Goal: Task Accomplishment & Management: Manage account settings

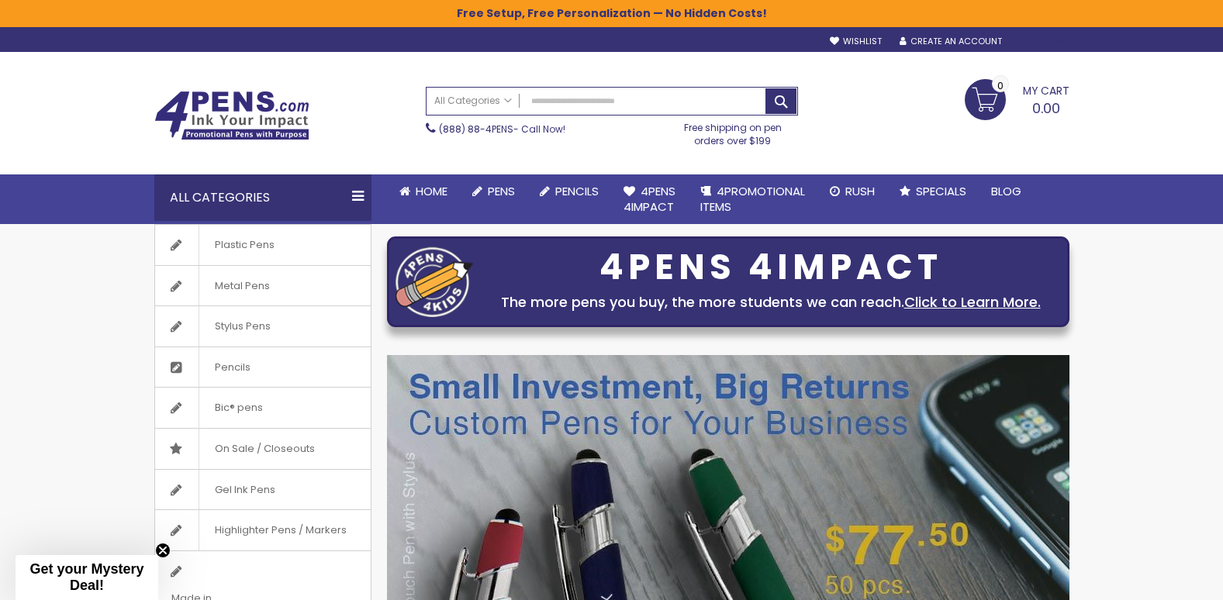
type input "**********"
click at [1048, 46] on div "Sign In" at bounding box center [1043, 42] width 51 height 12
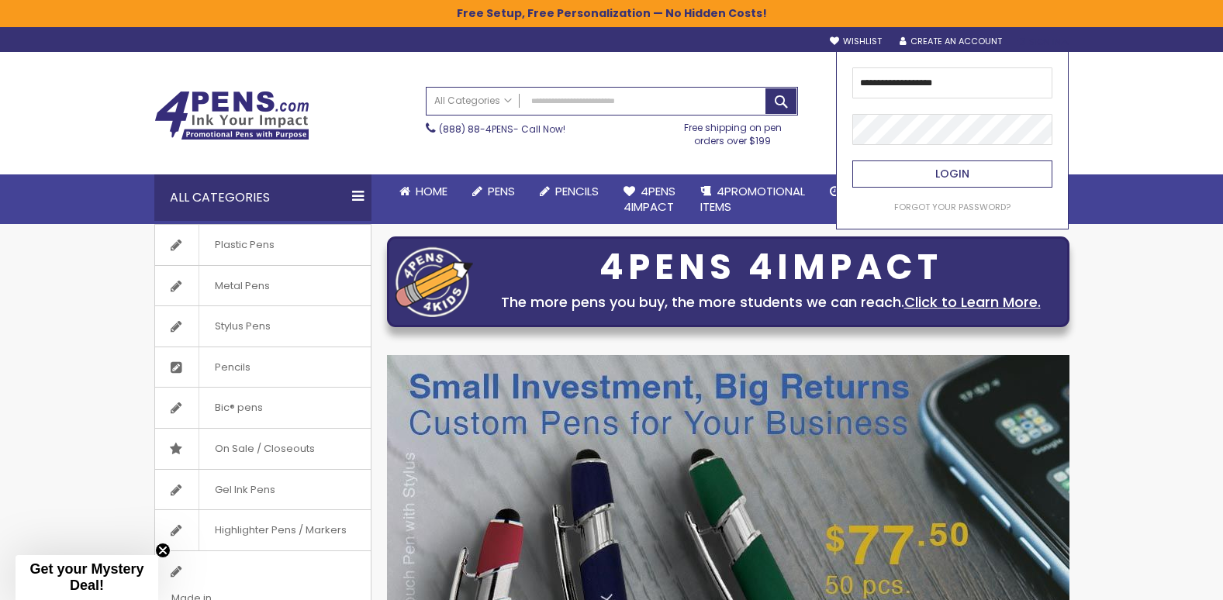
click at [961, 174] on span "Login" at bounding box center [952, 174] width 34 height 16
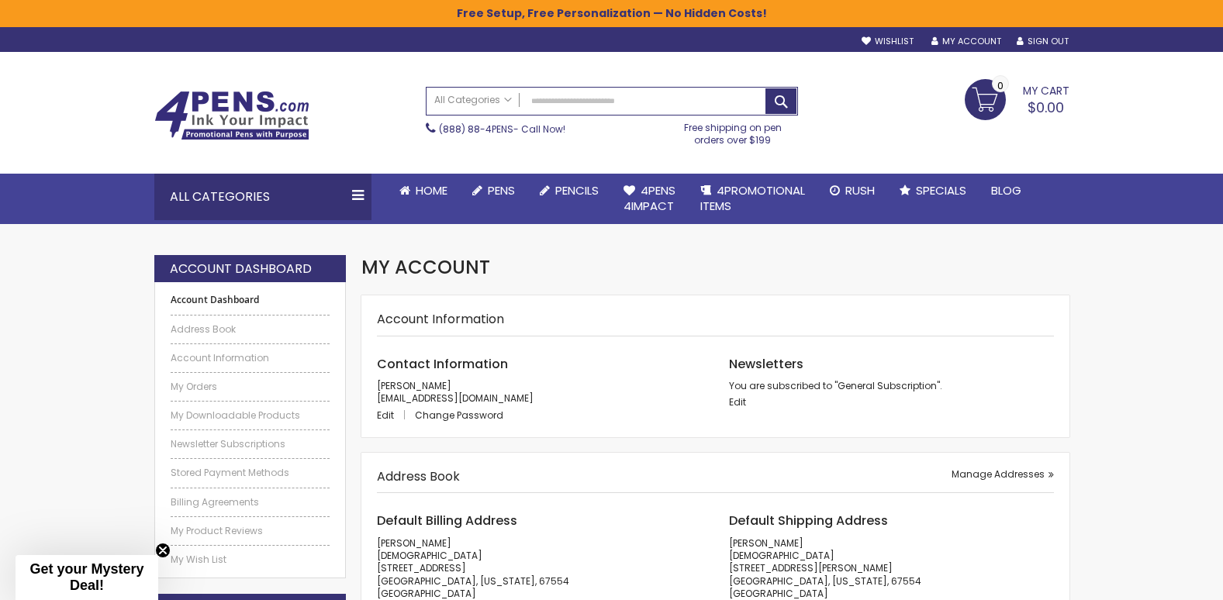
click at [977, 100] on link "My Cart $0.00 0" at bounding box center [1017, 98] width 105 height 39
drag, startPoint x: 935, startPoint y: 277, endPoint x: 926, endPoint y: 278, distance: 8.7
click at [934, 277] on div "My Account" at bounding box center [714, 275] width 707 height 40
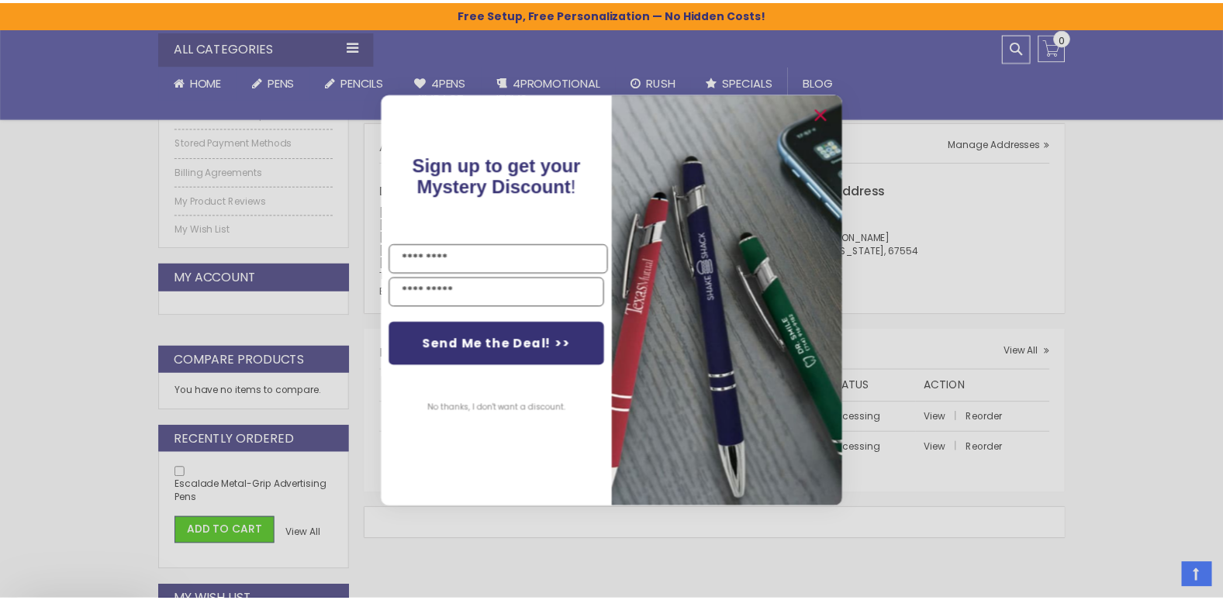
scroll to position [388, 0]
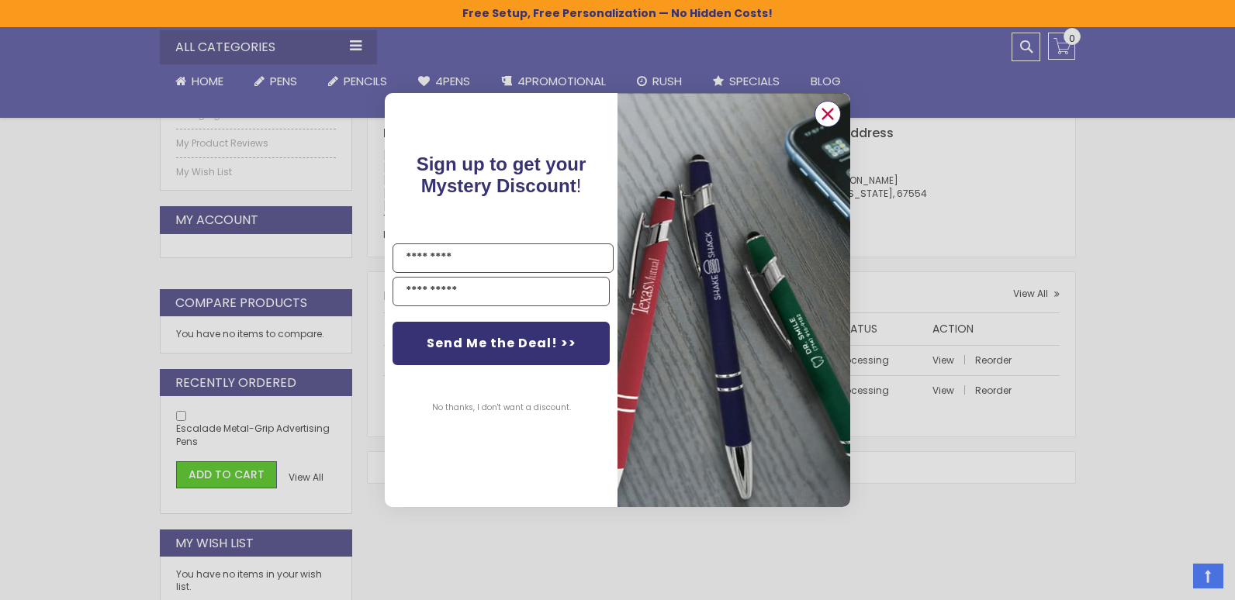
click at [828, 116] on icon "Close dialog" at bounding box center [828, 114] width 10 height 10
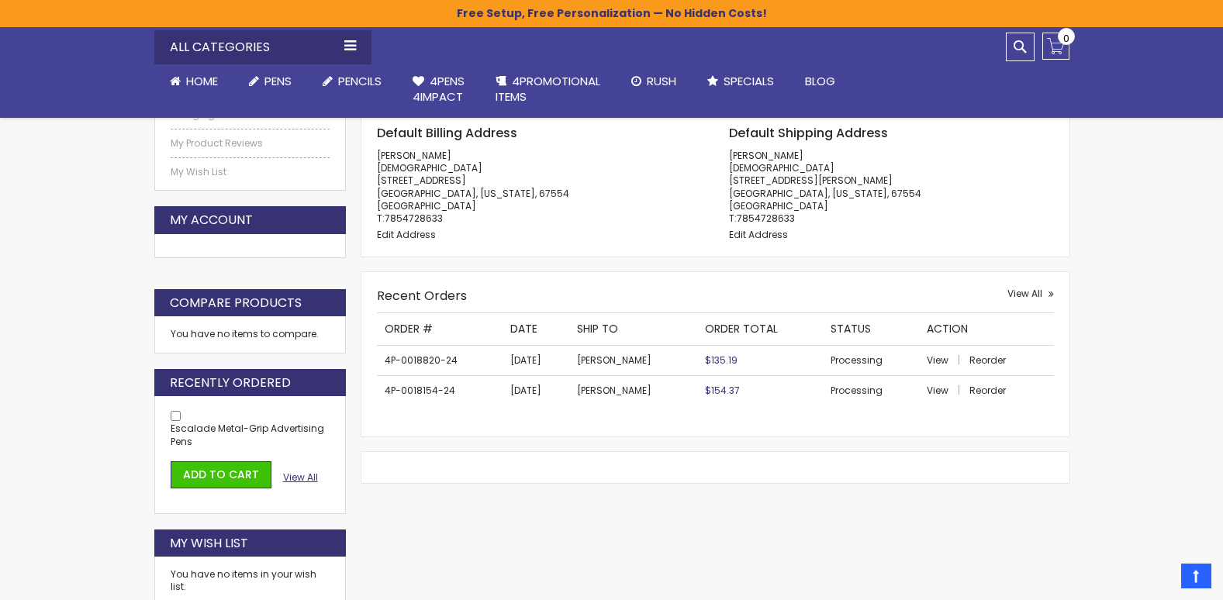
click at [294, 476] on span "View All" at bounding box center [300, 477] width 35 height 13
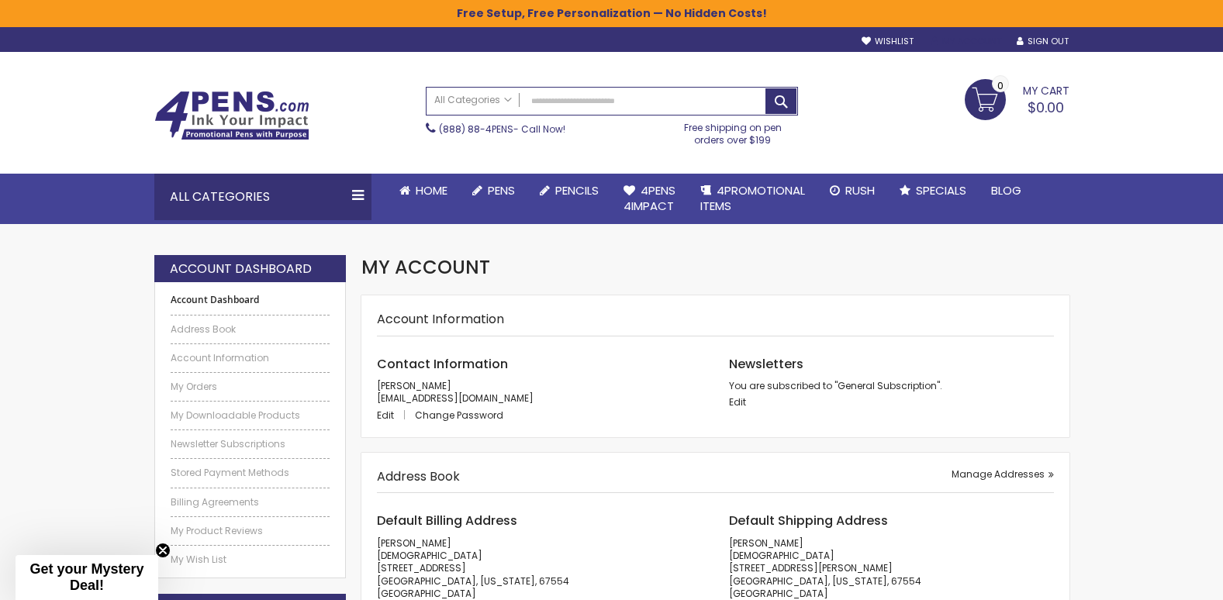
click at [982, 40] on link "My Account" at bounding box center [967, 42] width 70 height 12
